Goal: Task Accomplishment & Management: Manage account settings

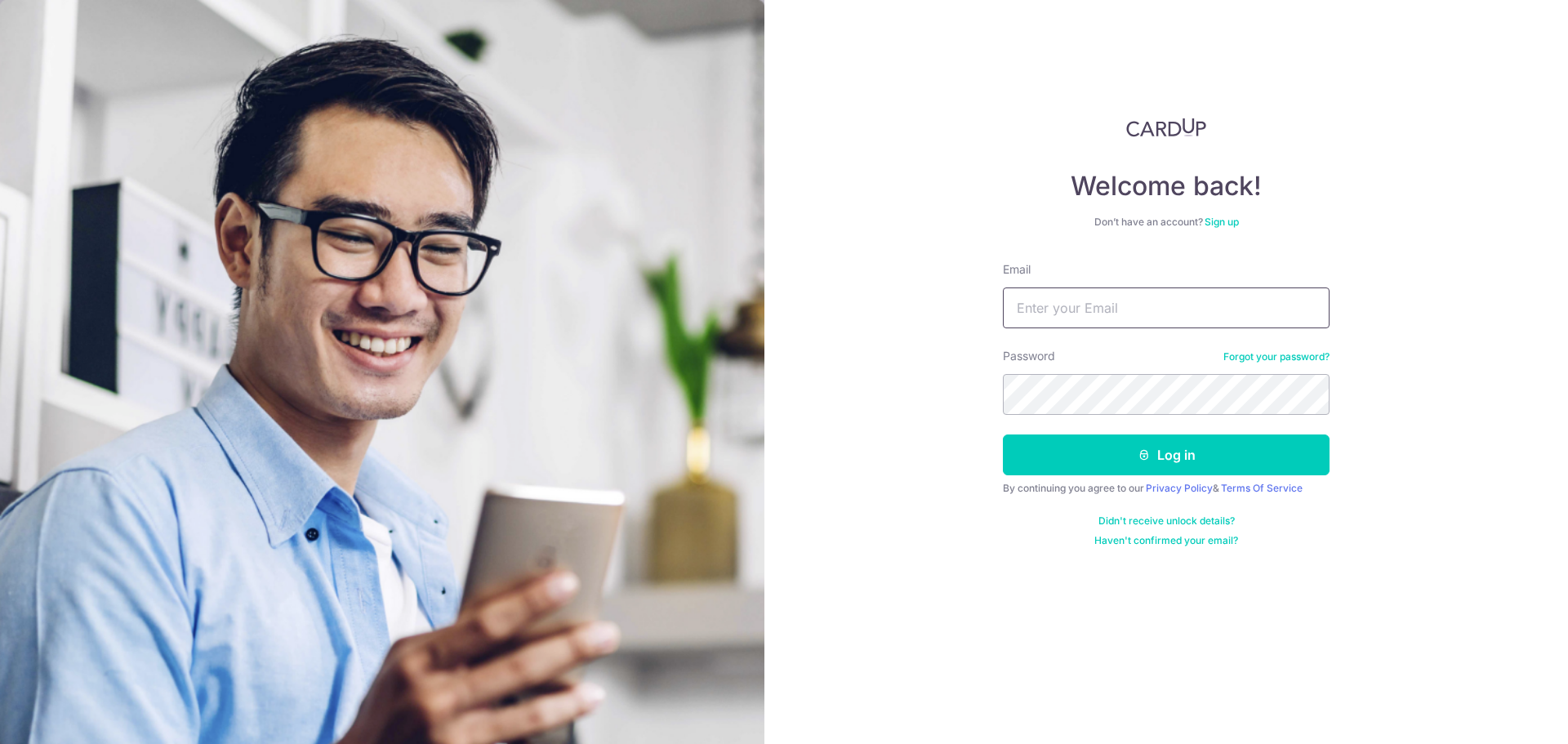
click at [1150, 314] on input "Email" at bounding box center [1166, 307] width 327 height 40
type input "[EMAIL_ADDRESS][DOMAIN_NAME]"
click at [1173, 447] on button "Log in" at bounding box center [1166, 454] width 327 height 40
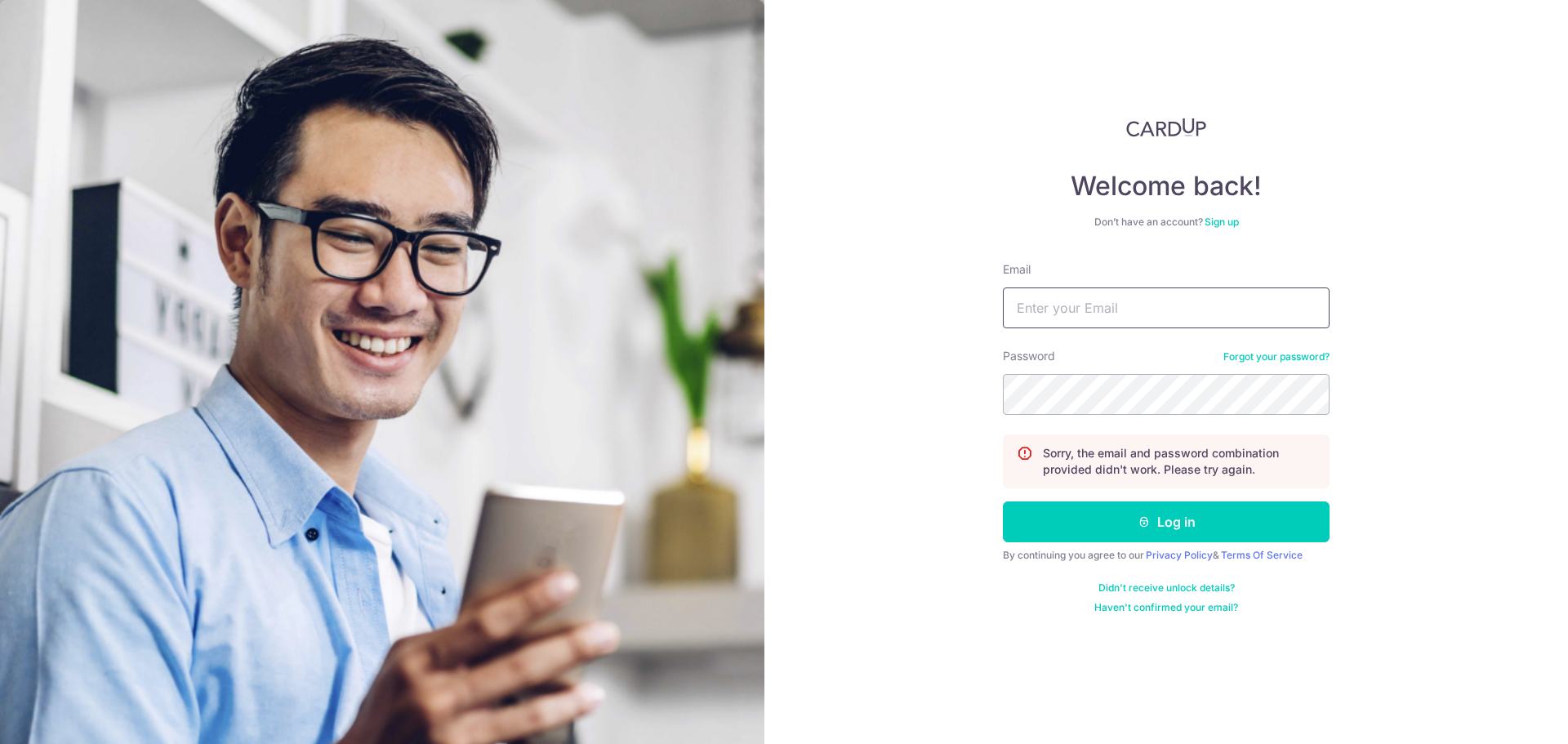
click at [1221, 308] on input "Email" at bounding box center [1166, 307] width 327 height 40
type input "[EMAIL_ADDRESS][DOMAIN_NAME]"
click at [1003, 502] on button "Log in" at bounding box center [1166, 521] width 327 height 40
click at [1141, 313] on input "Email" at bounding box center [1166, 307] width 327 height 40
type input "[EMAIL_ADDRESS][DOMAIN_NAME]"
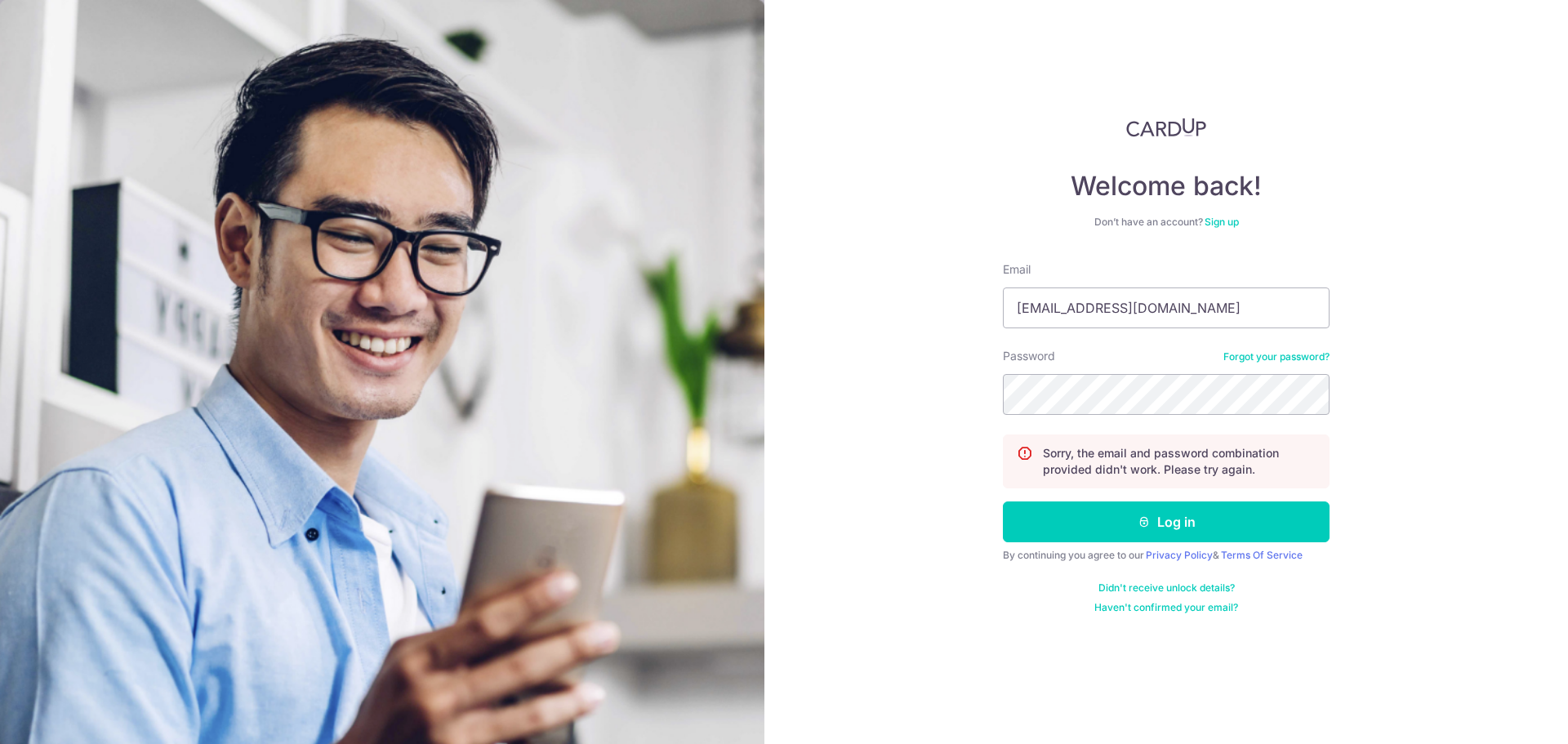
click at [1251, 355] on link "Forgot your password?" at bounding box center [1276, 357] width 106 height 13
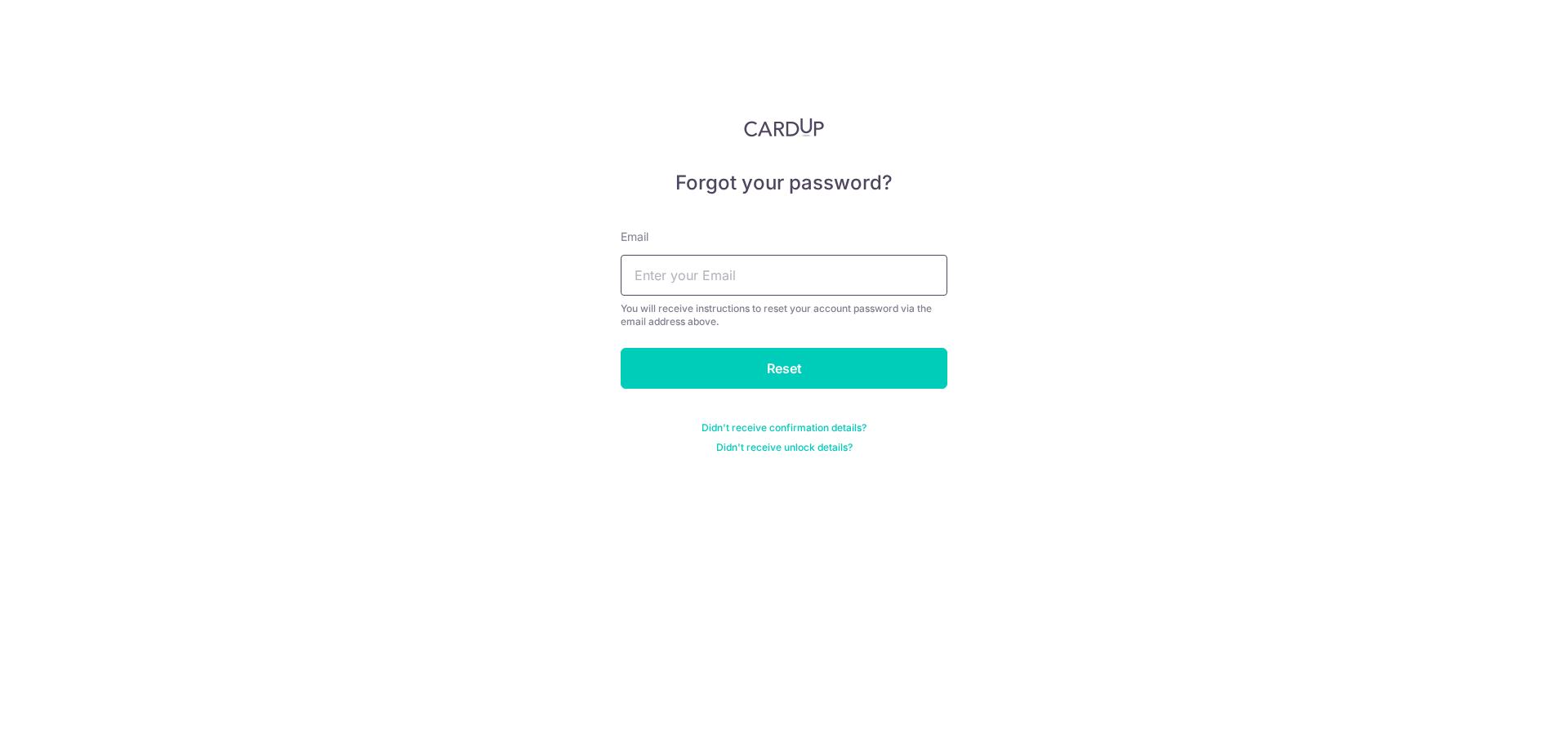
click at [809, 266] on input "text" at bounding box center [784, 275] width 327 height 40
type input "[EMAIL_ADDRESS][DOMAIN_NAME]"
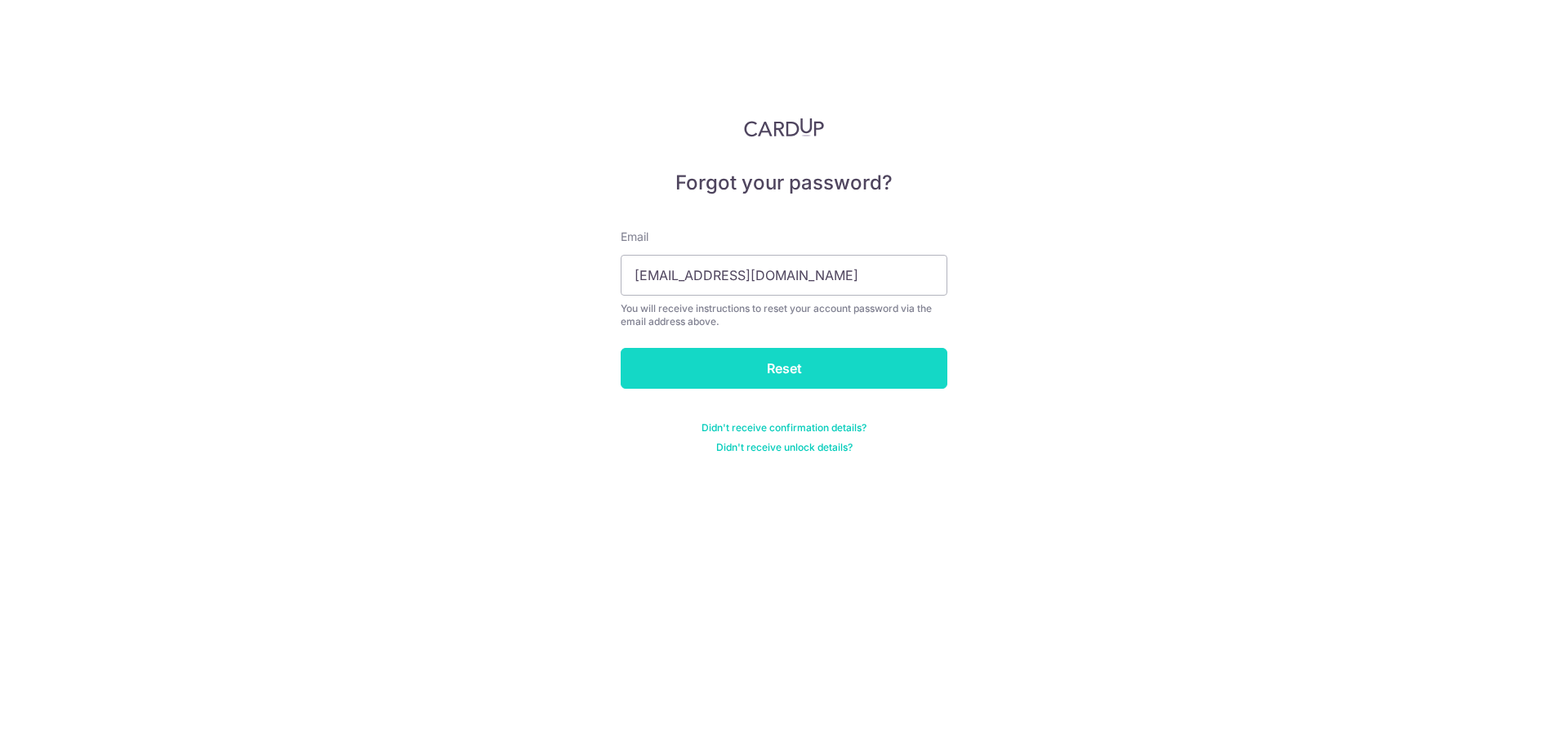
click at [792, 381] on input "Reset" at bounding box center [784, 368] width 327 height 40
